Goal: Submit feedback/report problem: Submit feedback/report problem

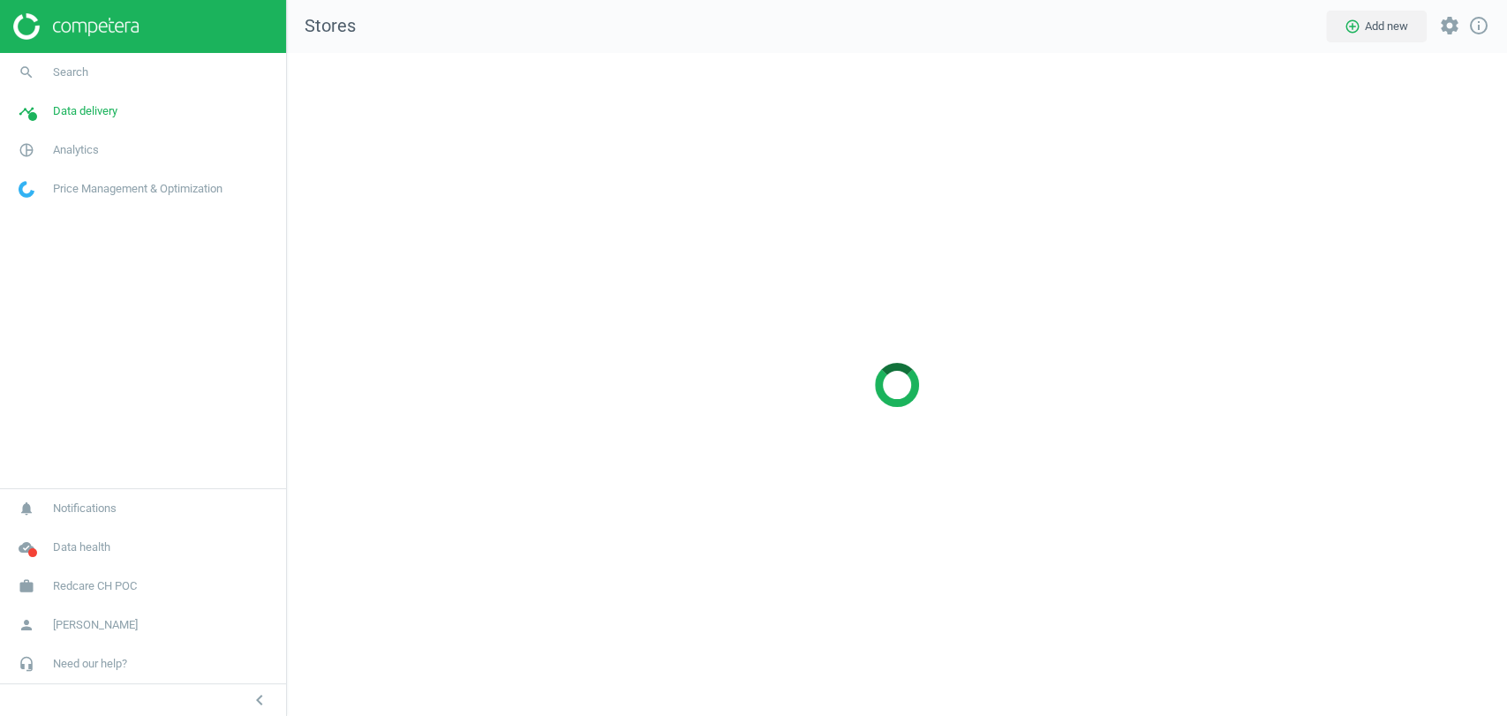
scroll to position [693, 1250]
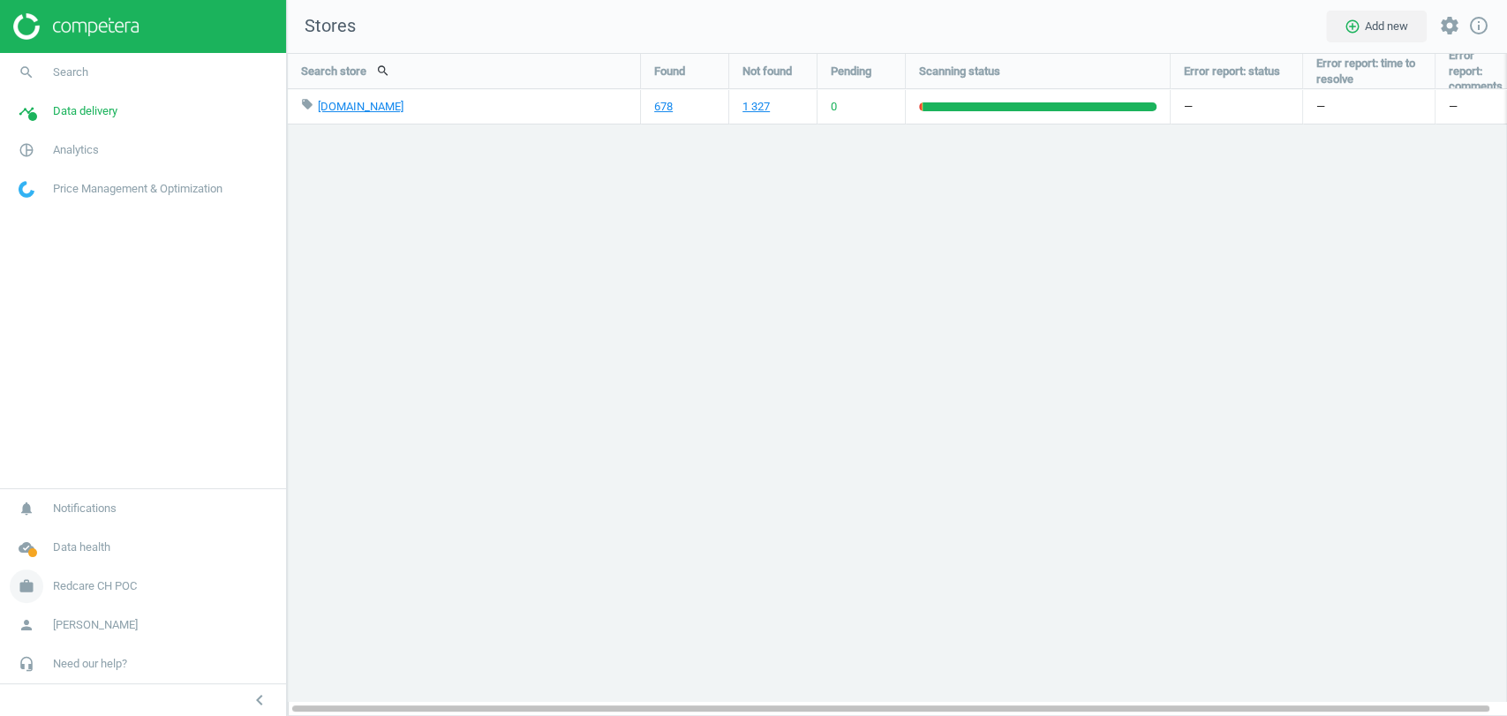
click at [104, 580] on span "Redcare CH POC" at bounding box center [95, 586] width 84 height 16
click at [48, 532] on span "Switch campaign" at bounding box center [58, 534] width 79 height 14
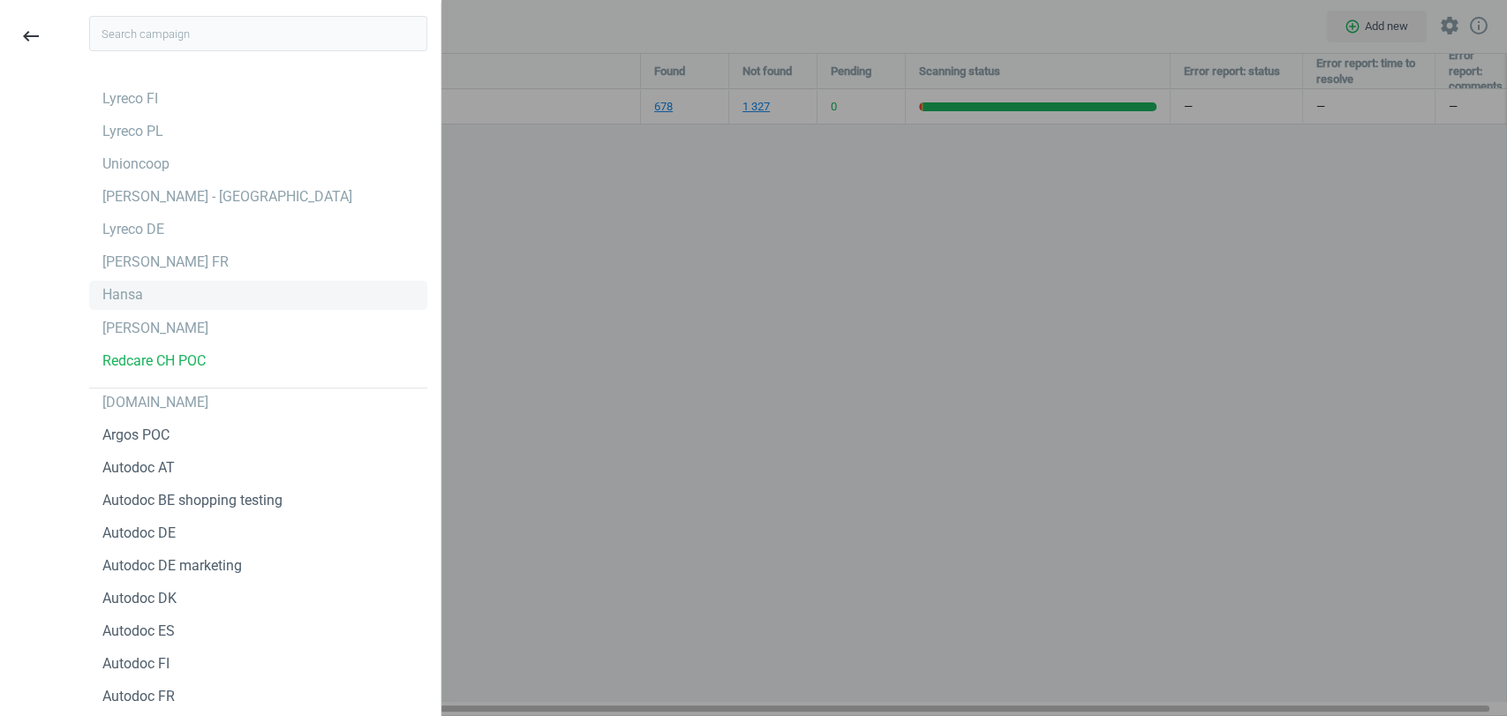
click at [141, 306] on div "Hansa" at bounding box center [258, 295] width 338 height 28
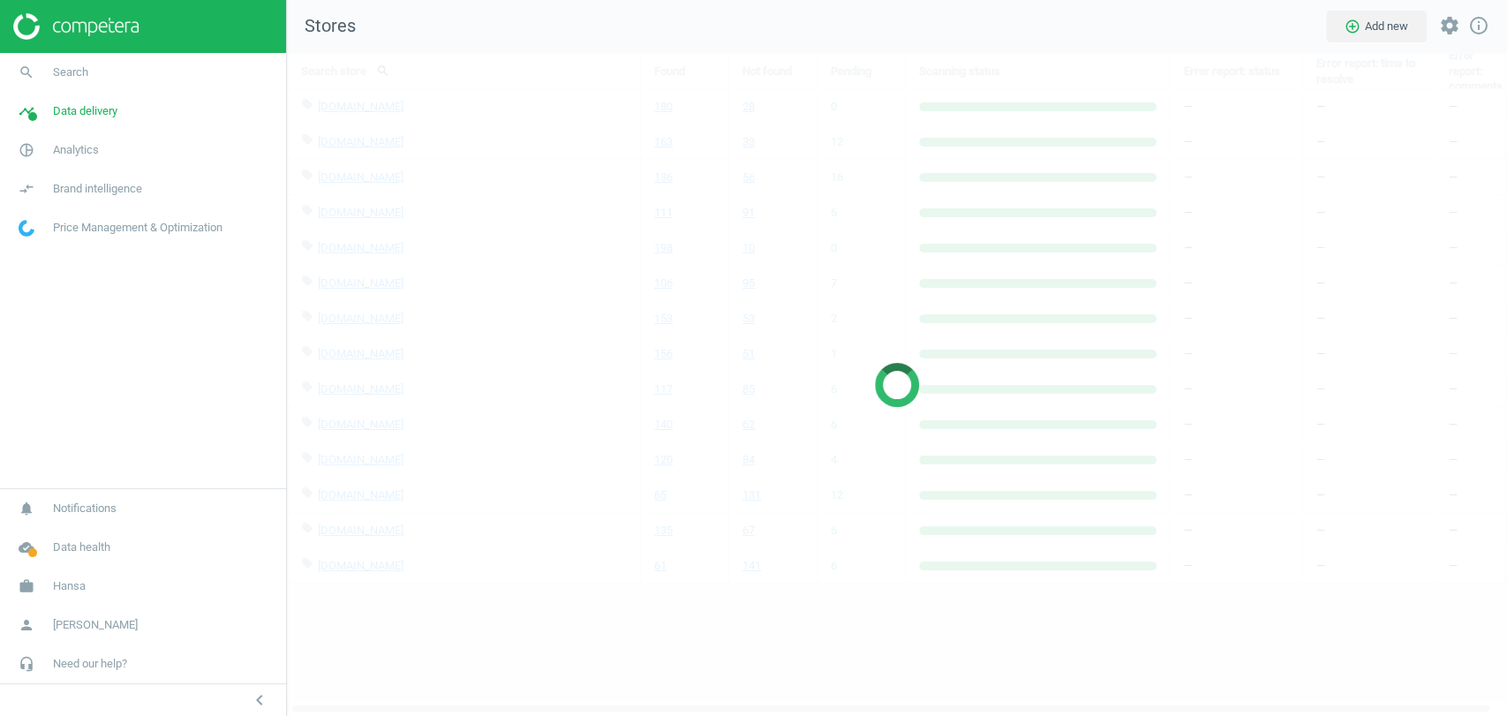
scroll to position [693, 1250]
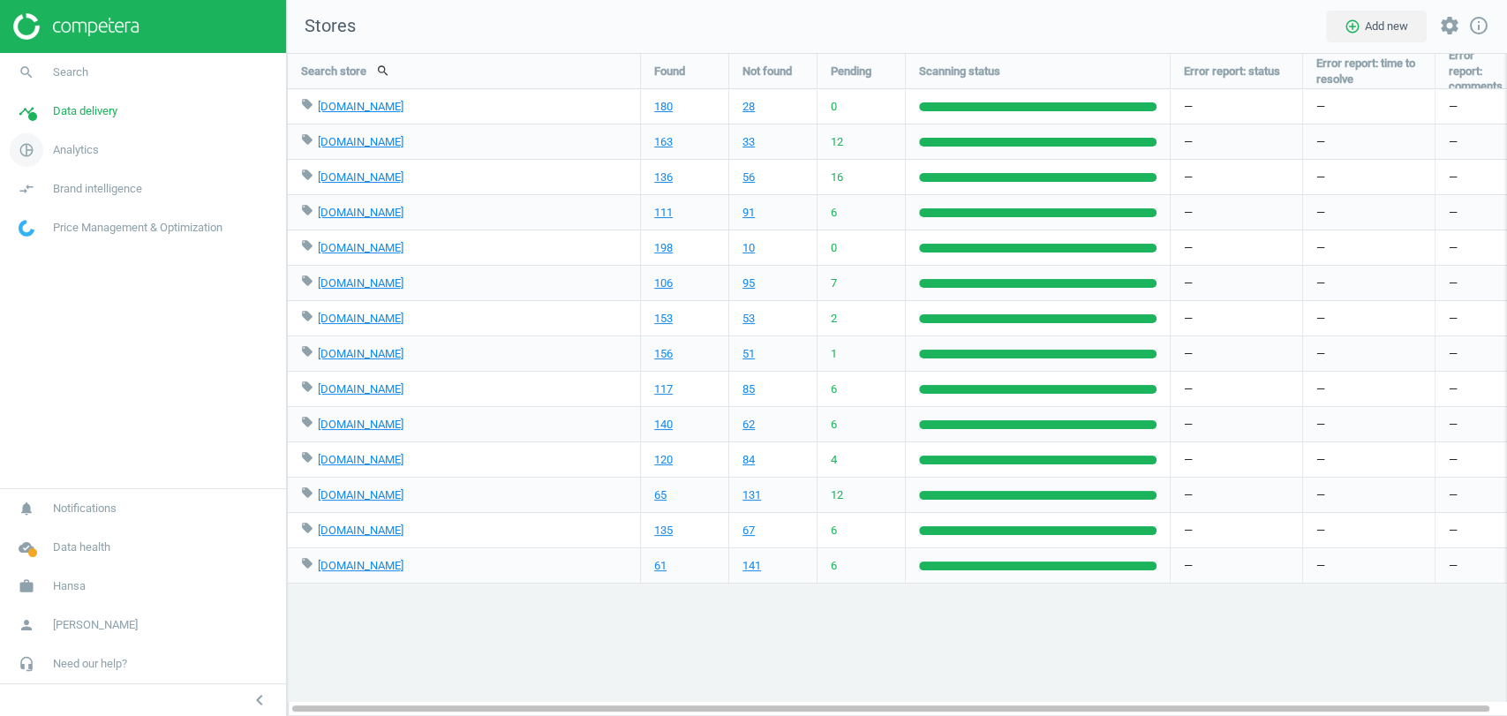
click at [85, 142] on span "Analytics" at bounding box center [76, 150] width 46 height 16
click at [43, 211] on span "Products" at bounding box center [40, 215] width 42 height 14
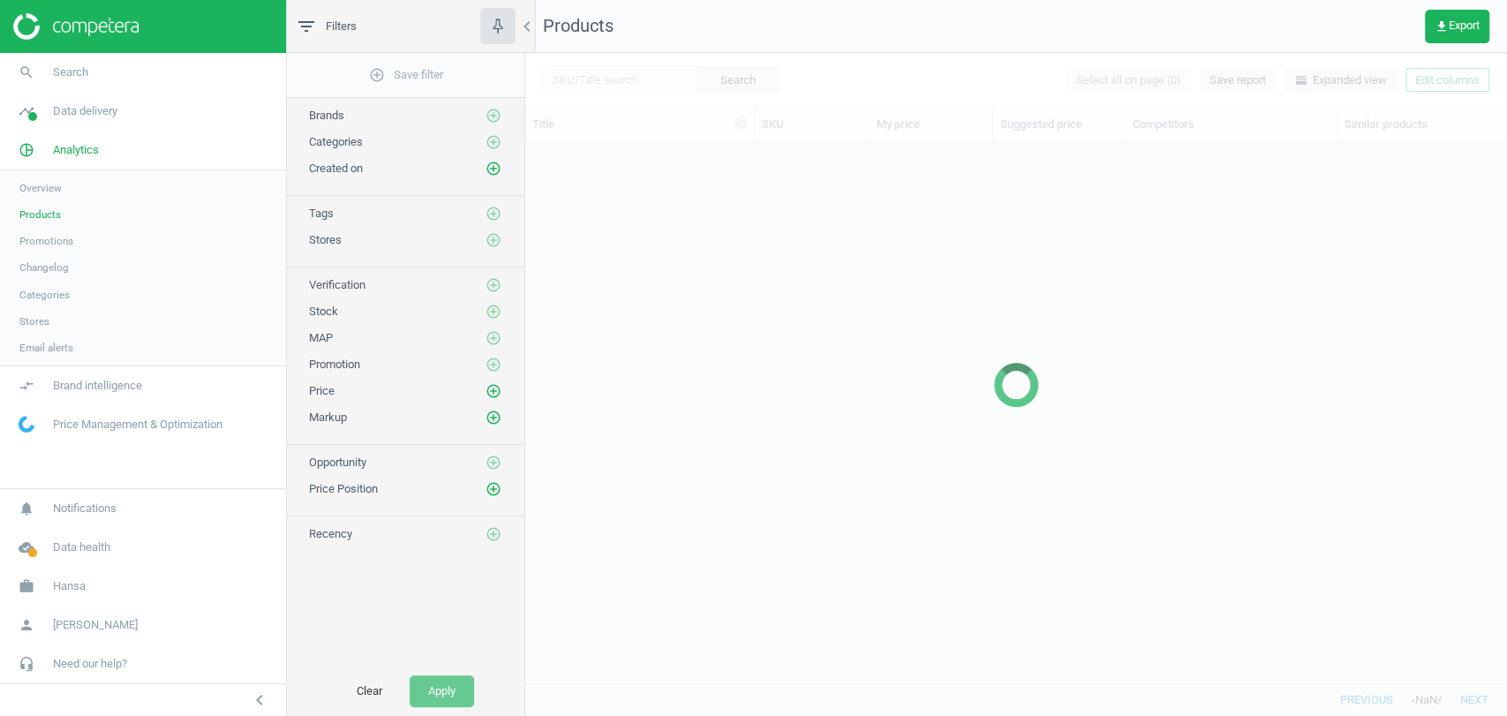
scroll to position [510, 966]
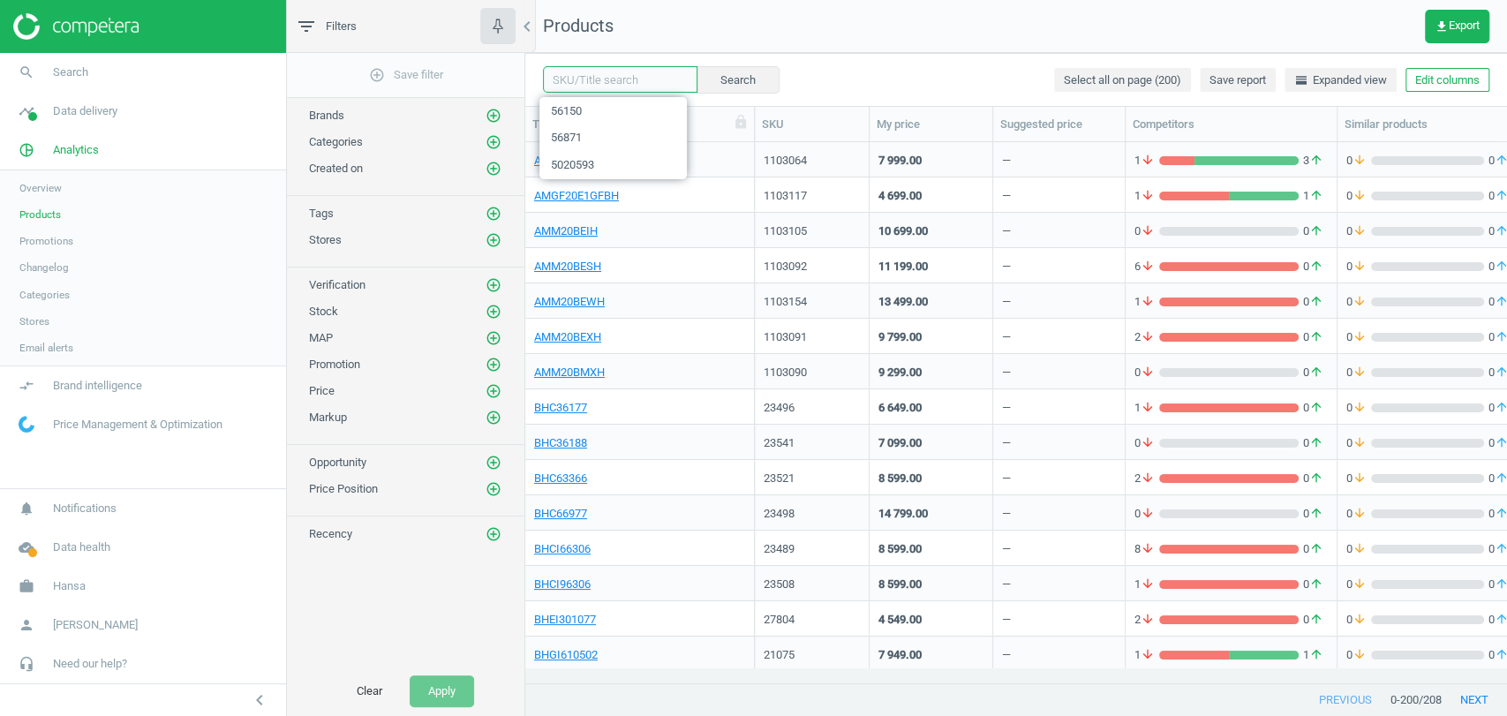
click at [619, 77] on input "text" at bounding box center [620, 79] width 155 height 26
paste input "57112 56871 56150 57629 57621 54708 55967 55969 55975 56902 56864 54697 56028 5…"
type input "57112 56871 56150 57629 57621 54708 55967 55969 55975 56902 56864 54697 56028 5…"
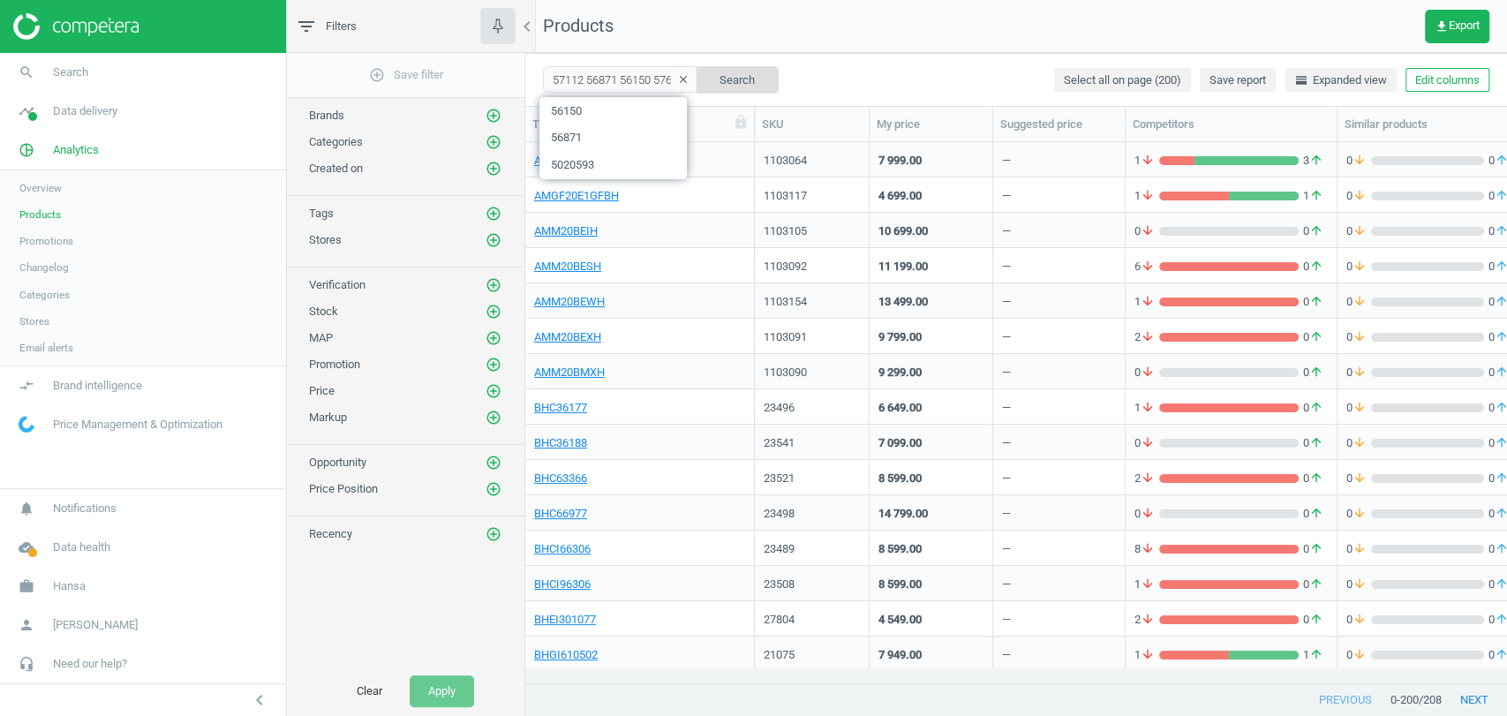
click at [716, 87] on button "Search" at bounding box center [737, 79] width 83 height 26
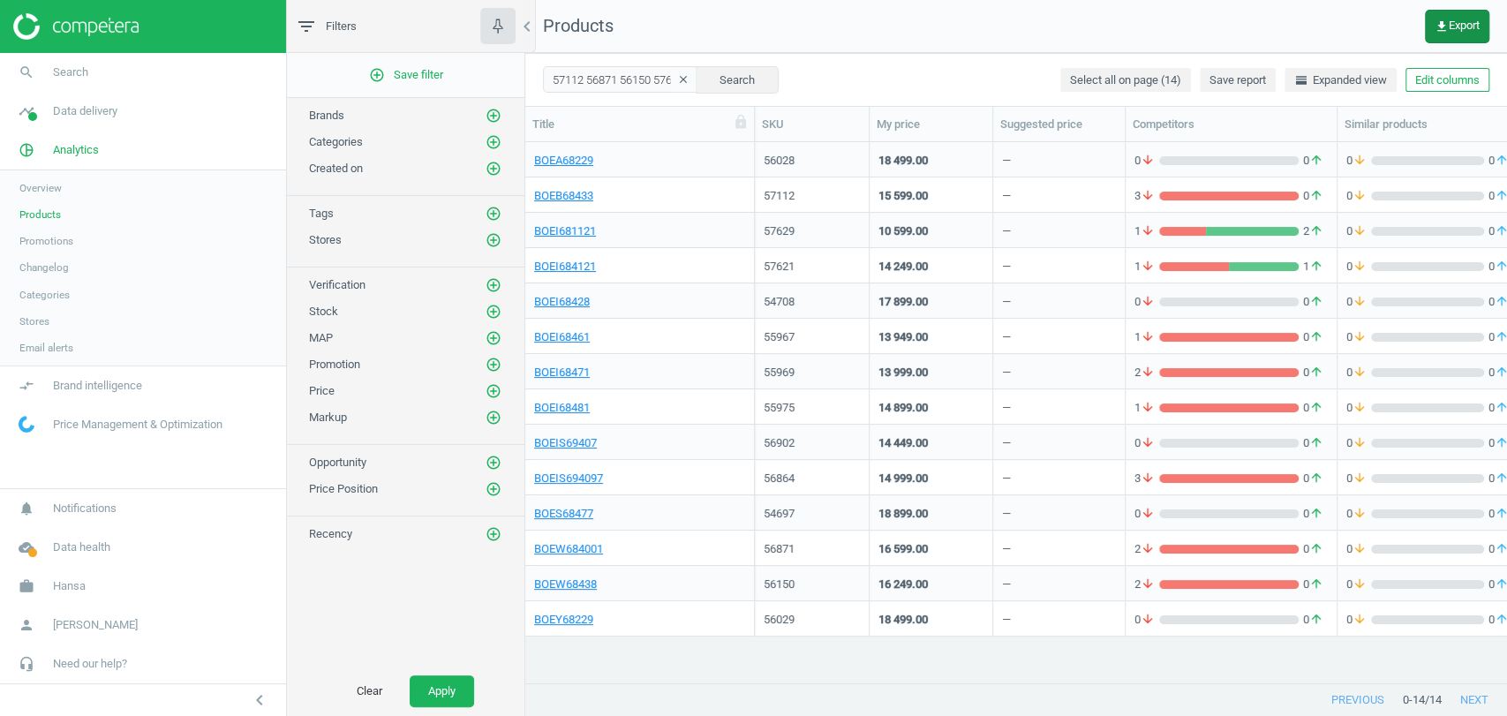
click at [1449, 34] on button "get_app Export" at bounding box center [1457, 27] width 64 height 34
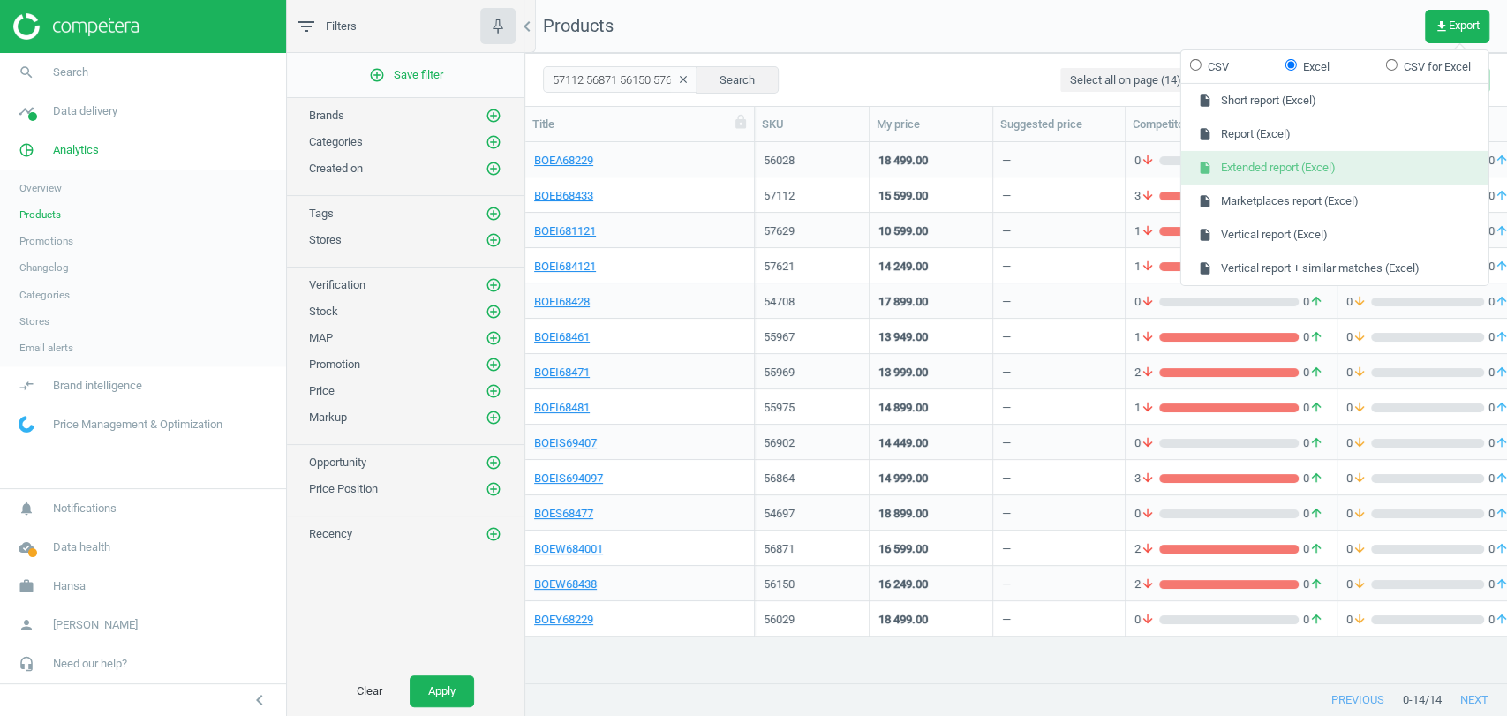
click at [1278, 169] on button "insert_drive_file Extended report (Excel)" at bounding box center [1335, 168] width 307 height 34
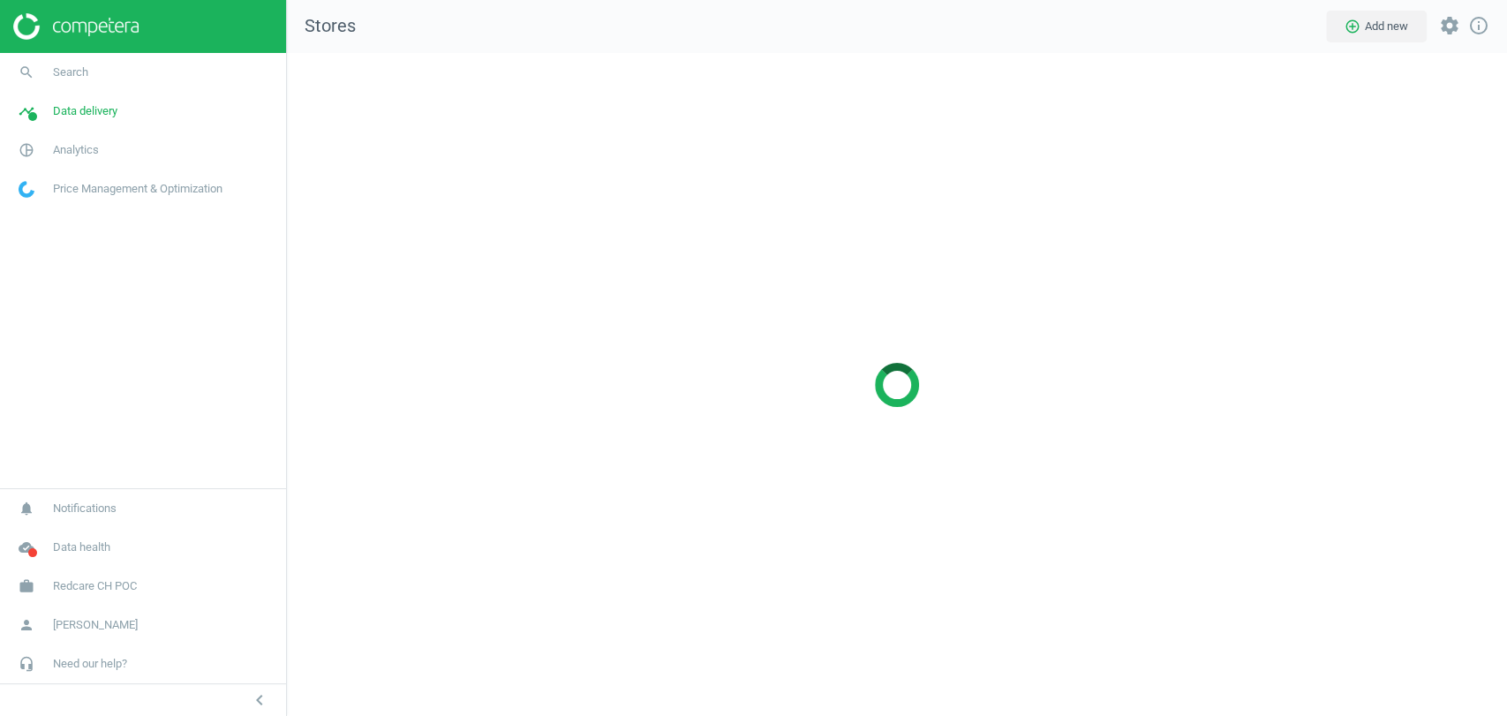
scroll to position [693, 1250]
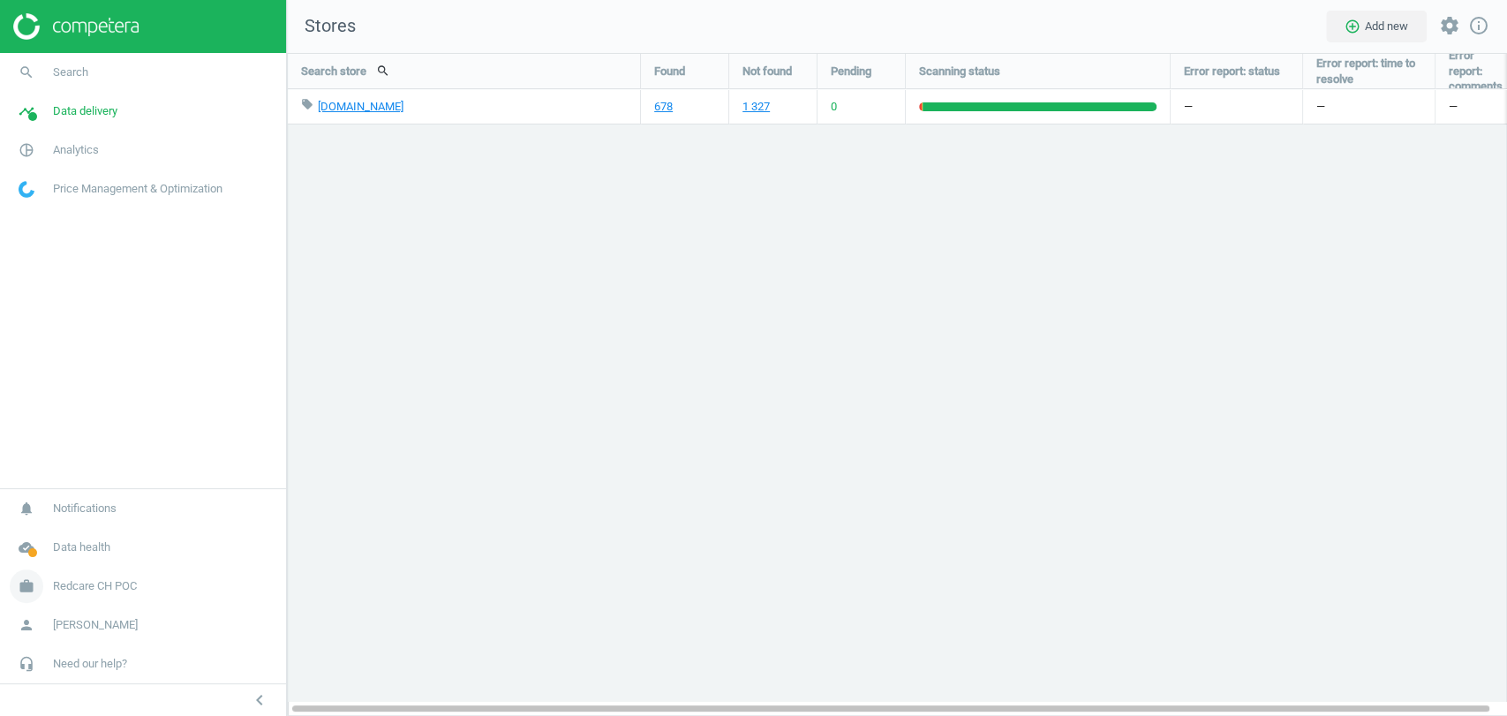
click at [101, 586] on span "Redcare CH POC" at bounding box center [95, 586] width 84 height 16
click at [101, 586] on div "Switch campaign Campaign settings Billing & usage statistics" at bounding box center [143, 562] width 286 height 88
click at [51, 532] on span "Switch campaign" at bounding box center [58, 534] width 79 height 14
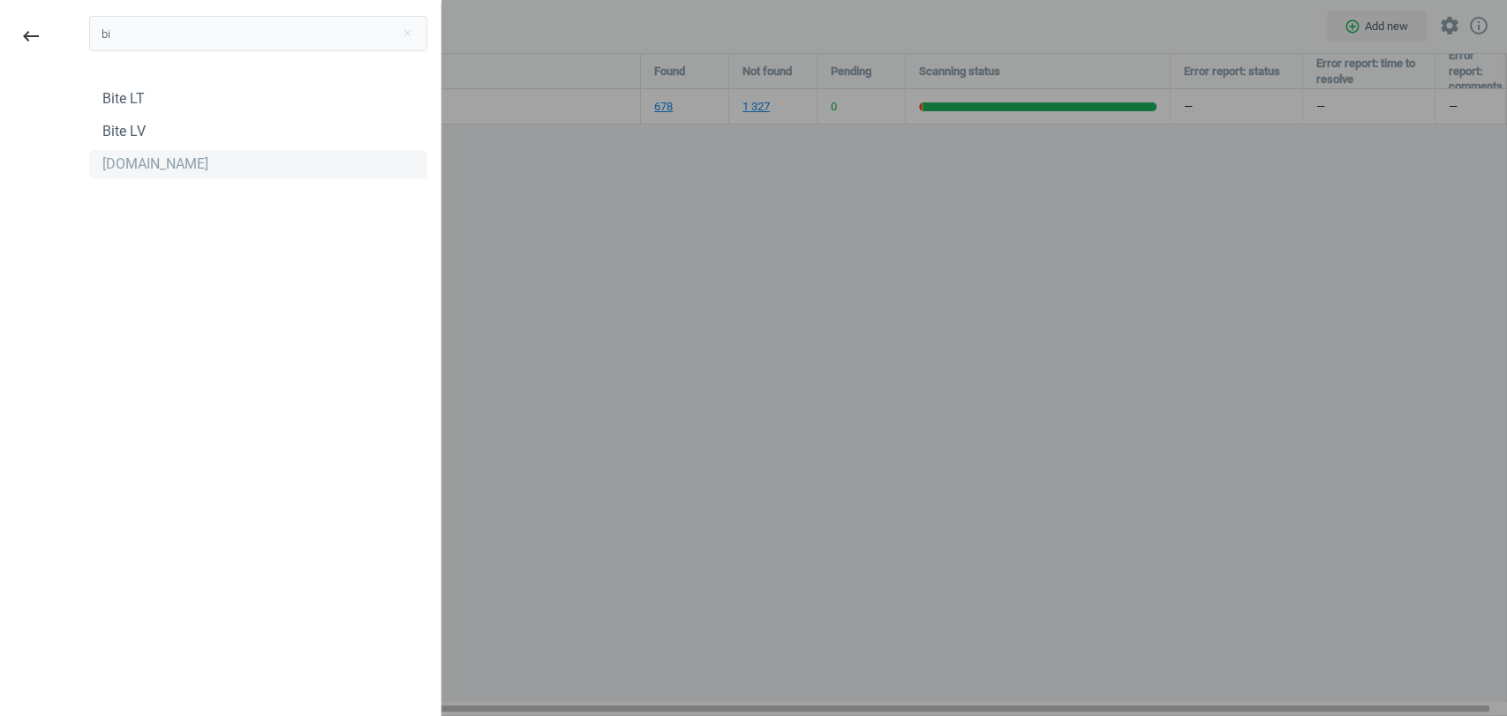
type input "bi"
click at [113, 170] on div "[DOMAIN_NAME]" at bounding box center [155, 164] width 106 height 19
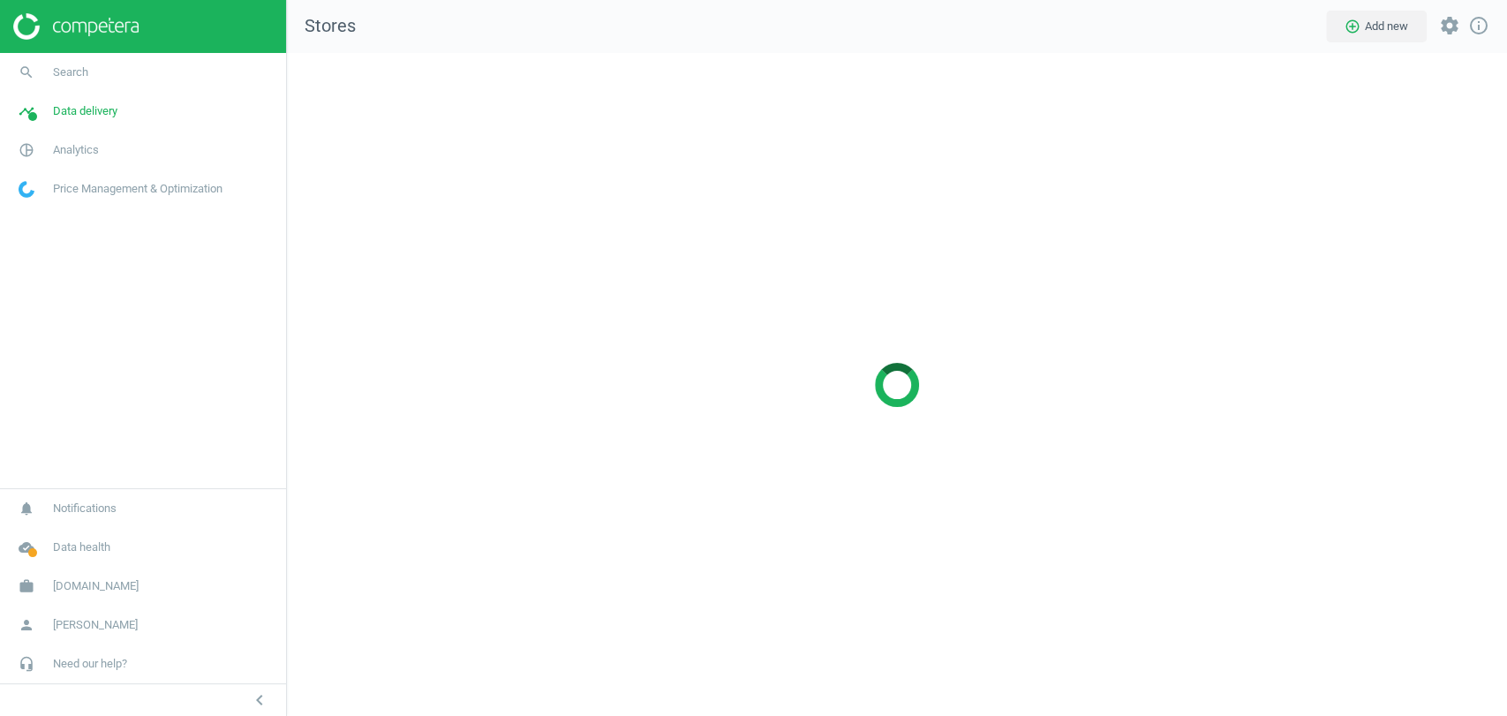
scroll to position [693, 1250]
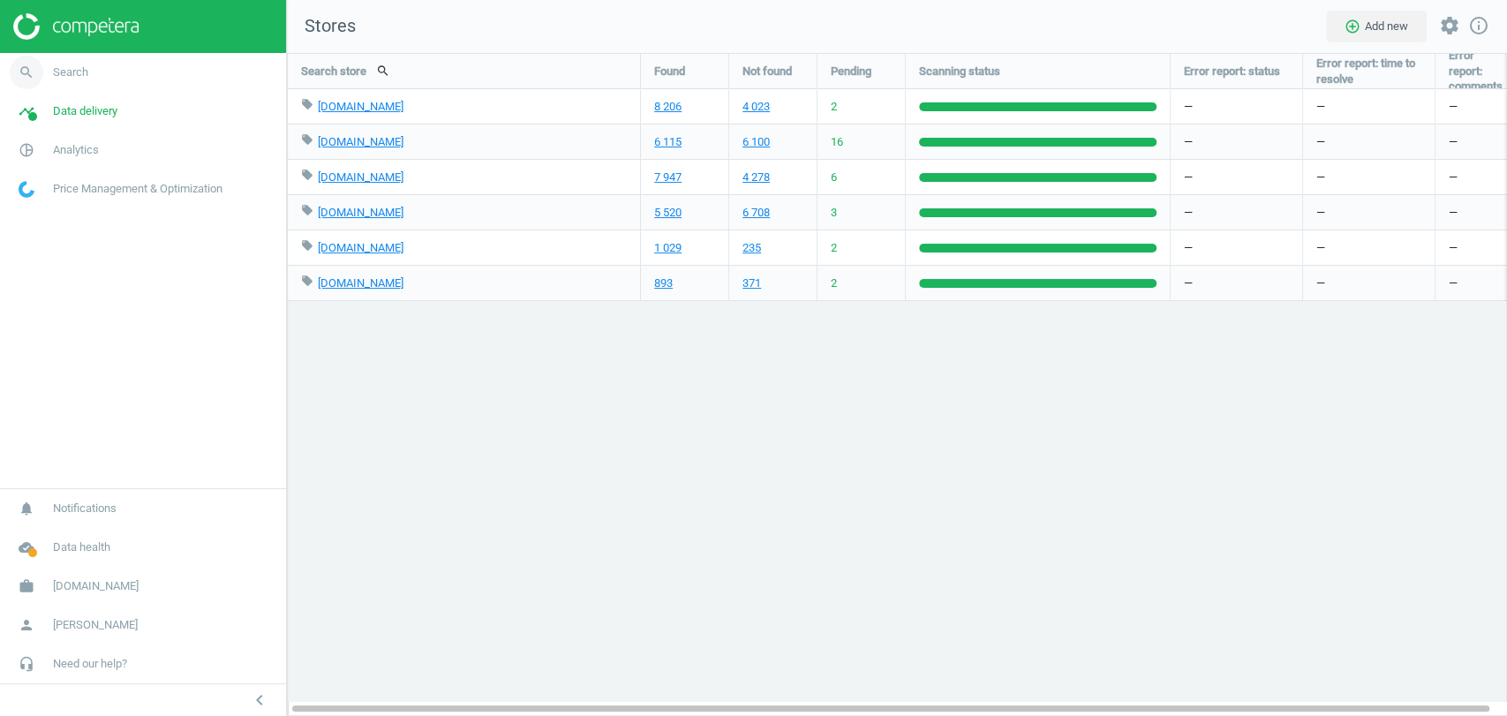
click at [150, 73] on link "search Search" at bounding box center [143, 72] width 286 height 39
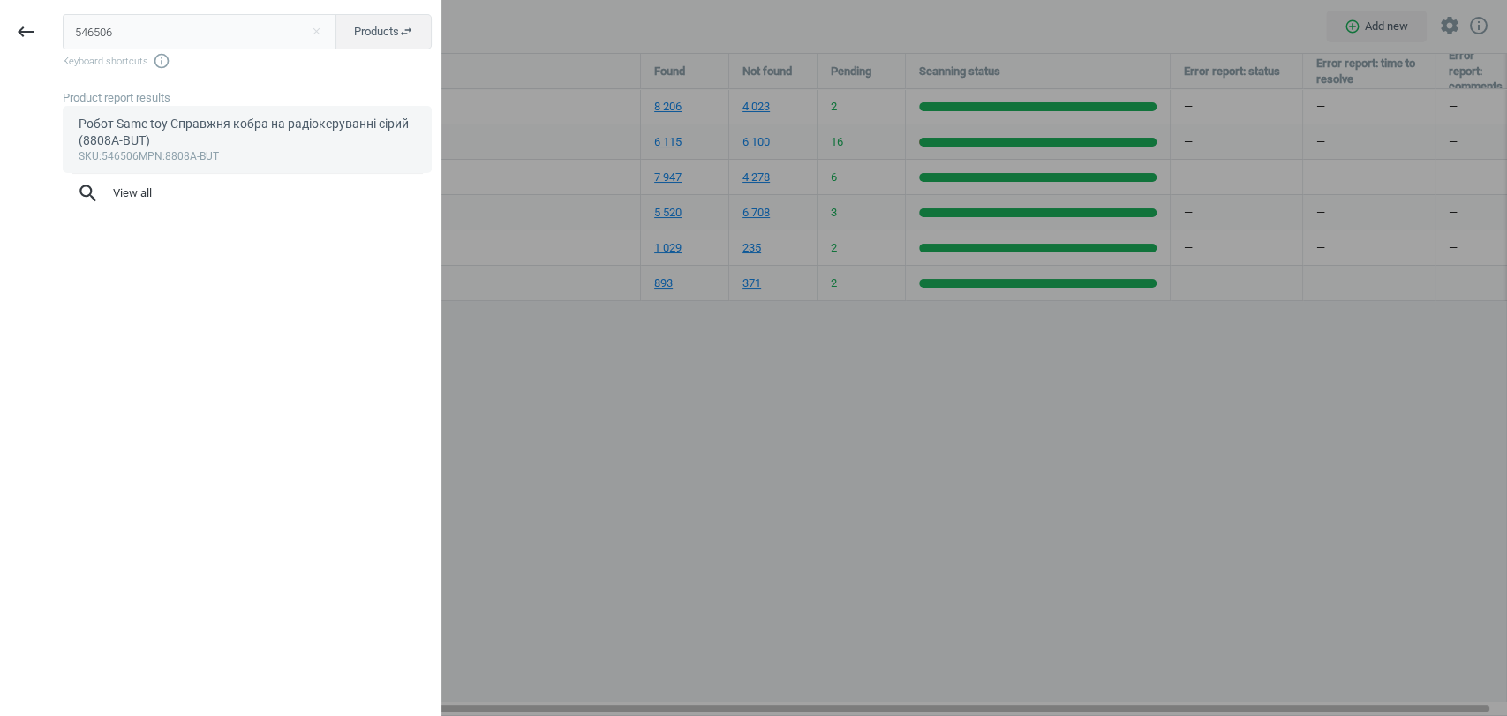
type input "546506"
click at [144, 137] on div "Робот Same toy Справжня кобра на радіокеруванні сірий (8808A-BUT)" at bounding box center [248, 133] width 338 height 34
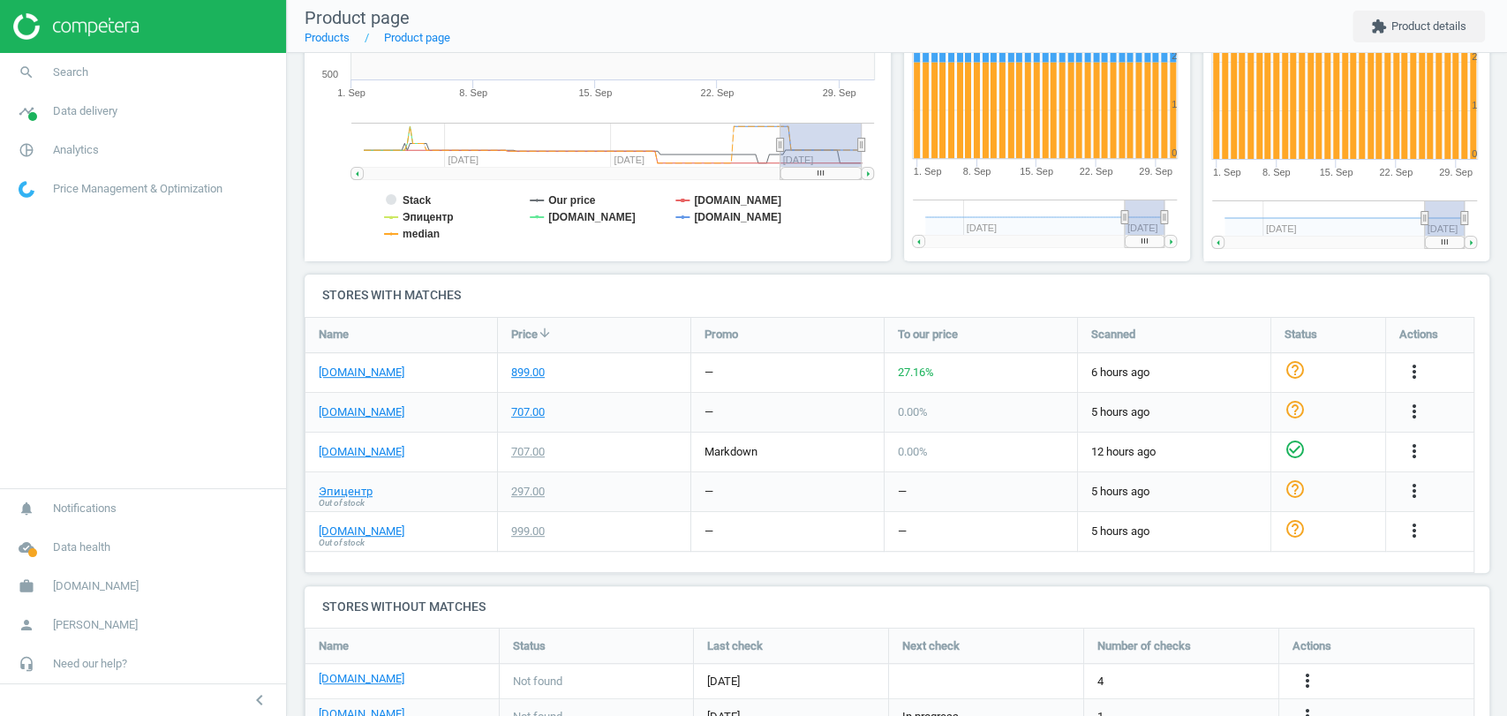
scroll to position [376, 0]
click at [390, 412] on link "chudo-ostriv.com.ua" at bounding box center [362, 412] width 86 height 16
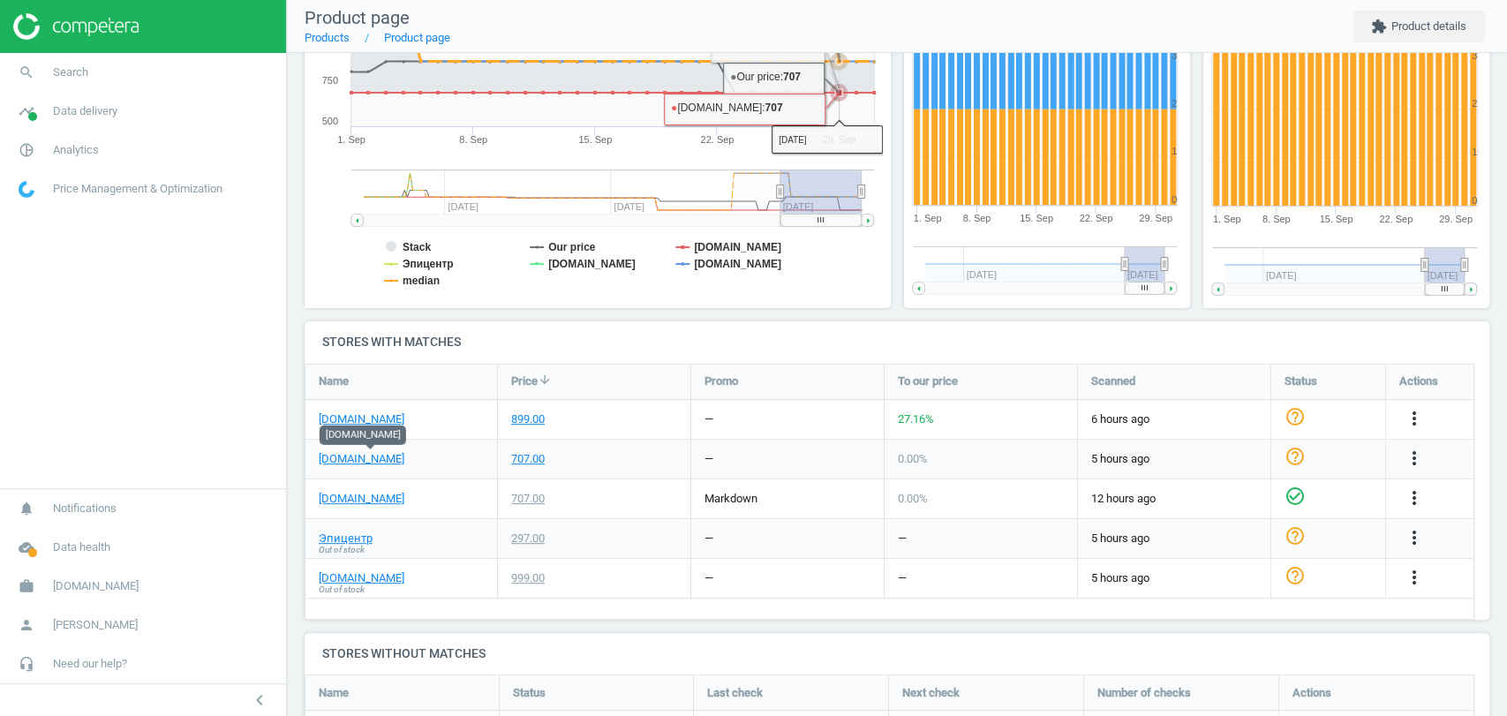
scroll to position [333, 0]
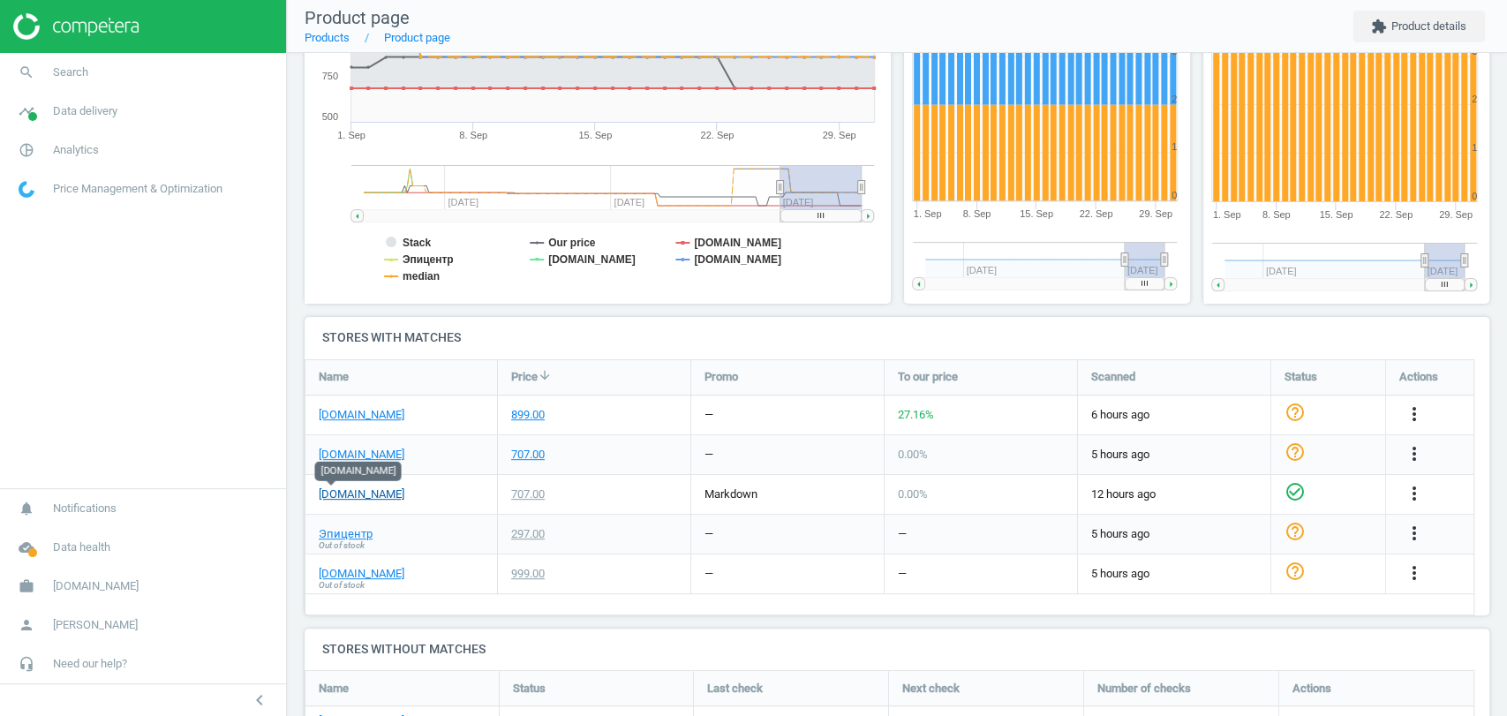
click at [332, 497] on link "[DOMAIN_NAME]" at bounding box center [362, 495] width 86 height 16
click at [1416, 447] on icon "more_vert" at bounding box center [1414, 453] width 21 height 21
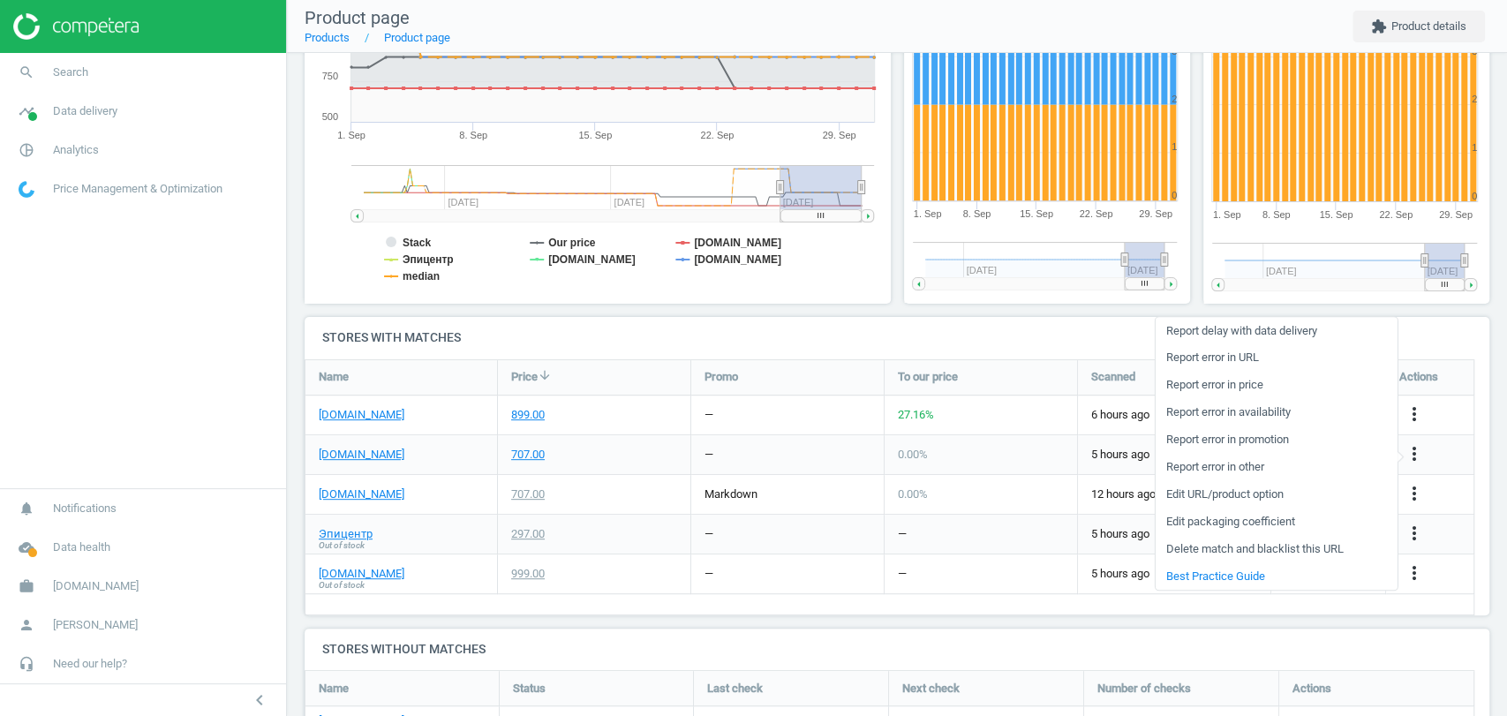
click at [1046, 348] on h4 "Stores with matches" at bounding box center [897, 338] width 1185 height 42
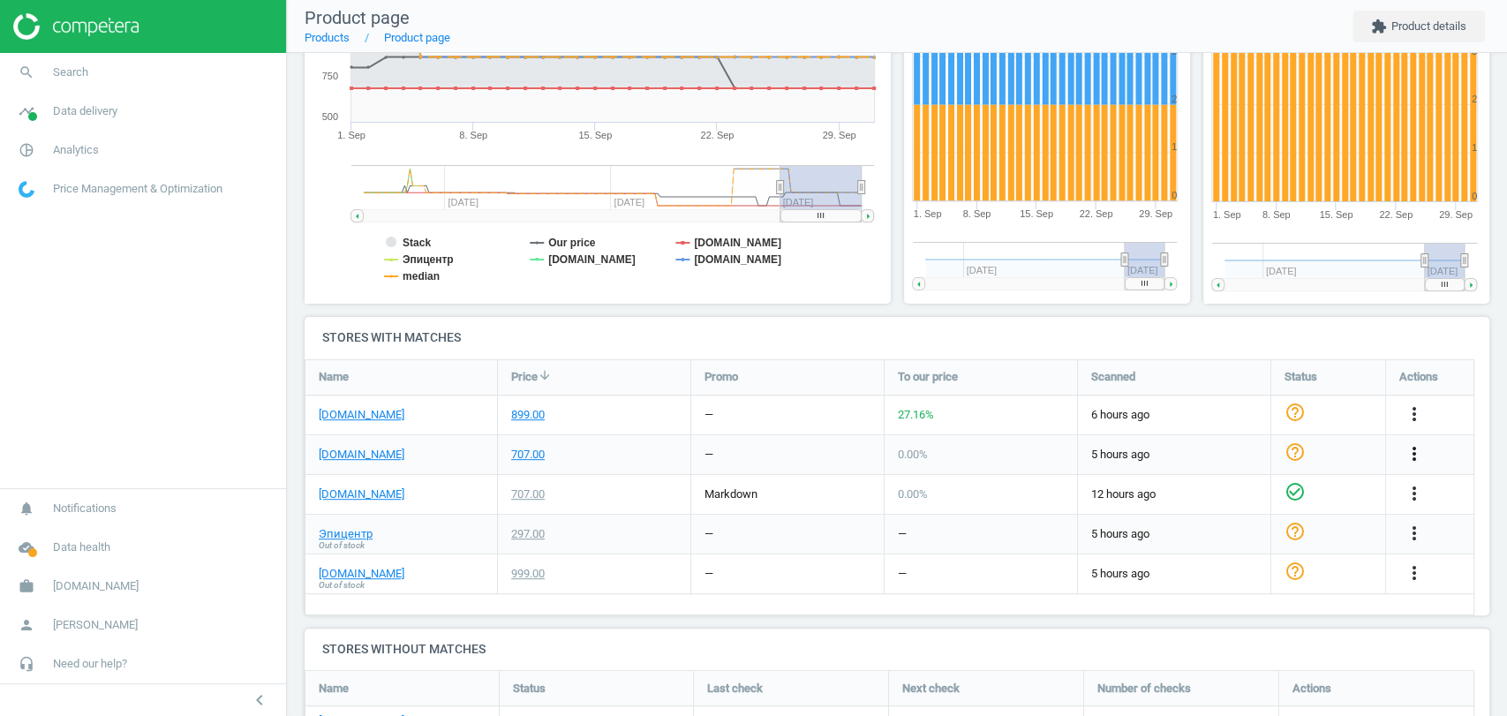
click at [1416, 457] on icon "more_vert" at bounding box center [1414, 453] width 21 height 21
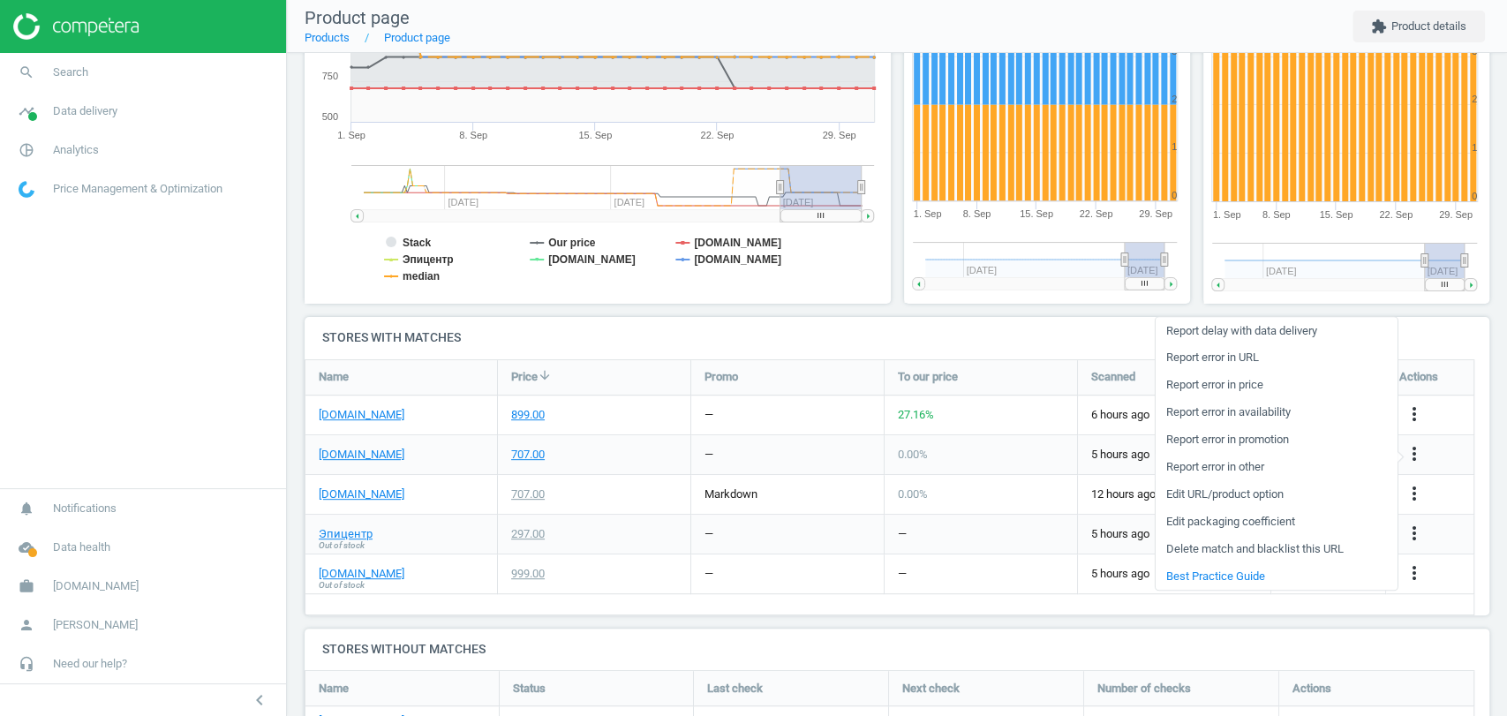
click at [1251, 468] on link "Report error in other" at bounding box center [1276, 467] width 242 height 27
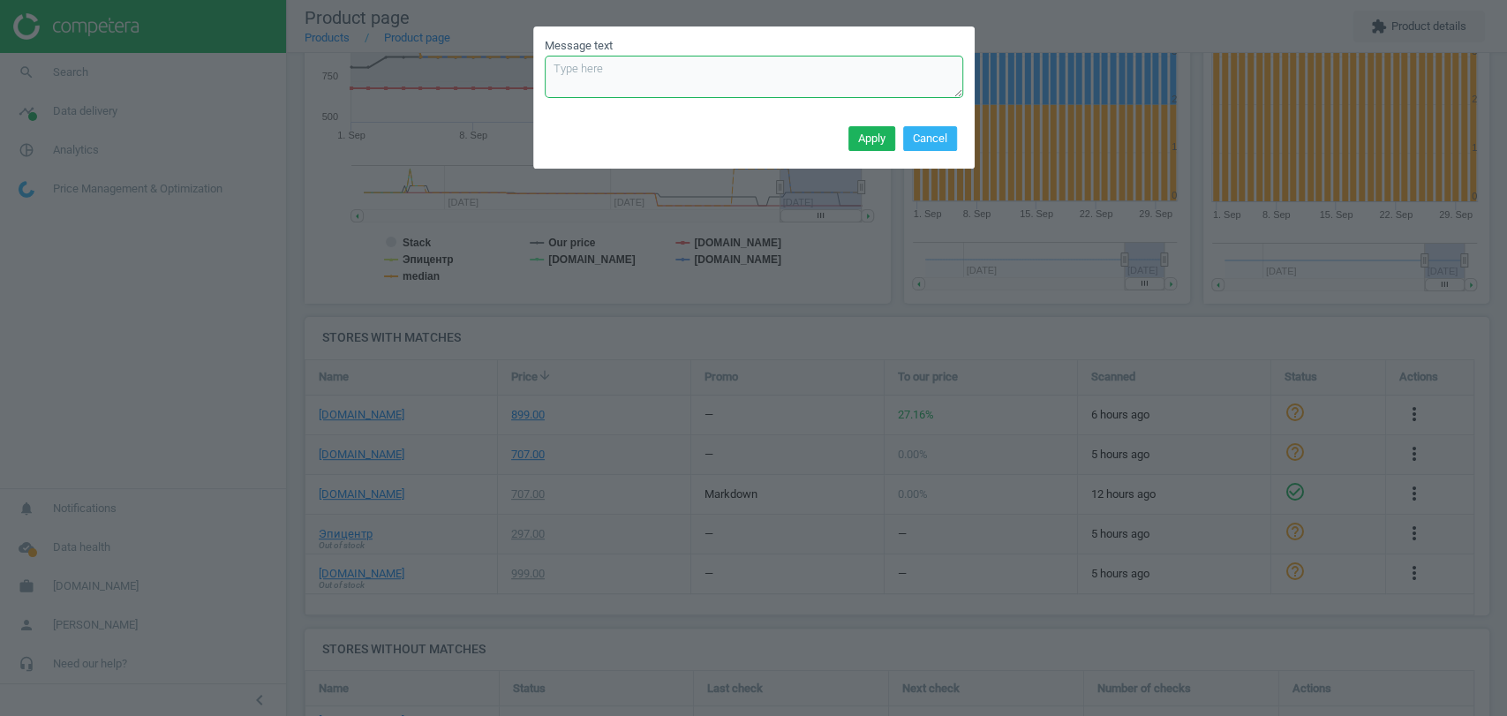
click at [592, 88] on textarea "Message text" at bounding box center [754, 77] width 419 height 42
type textarea "Not correct match according to client, could you check please ?"
click at [874, 144] on button "Apply" at bounding box center [872, 138] width 47 height 25
